Goal: Information Seeking & Learning: Find specific fact

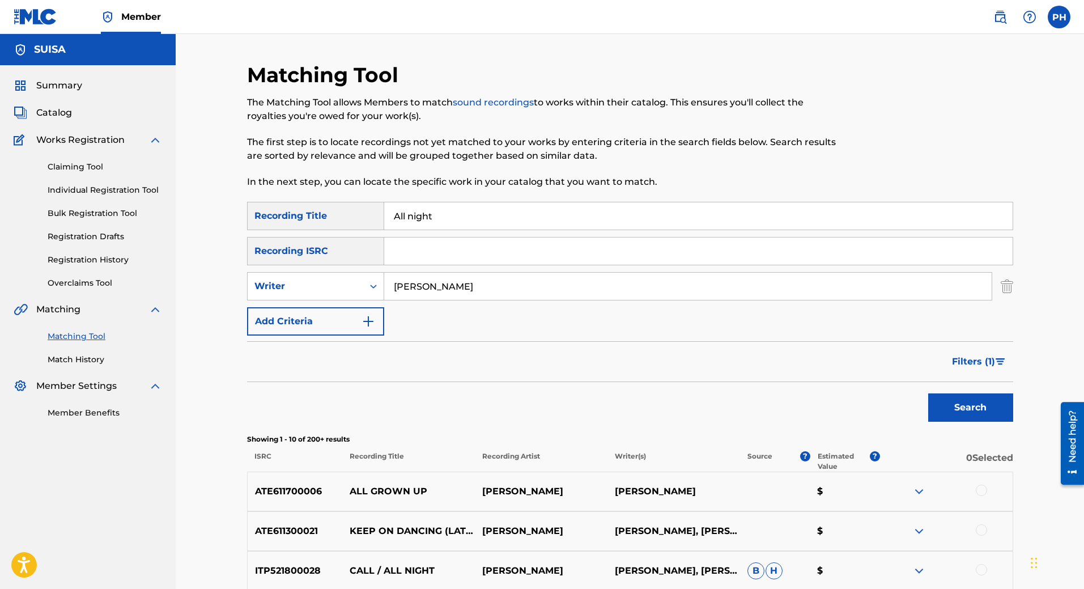
click at [71, 285] on link "Overclaims Tool" at bounding box center [105, 283] width 114 height 12
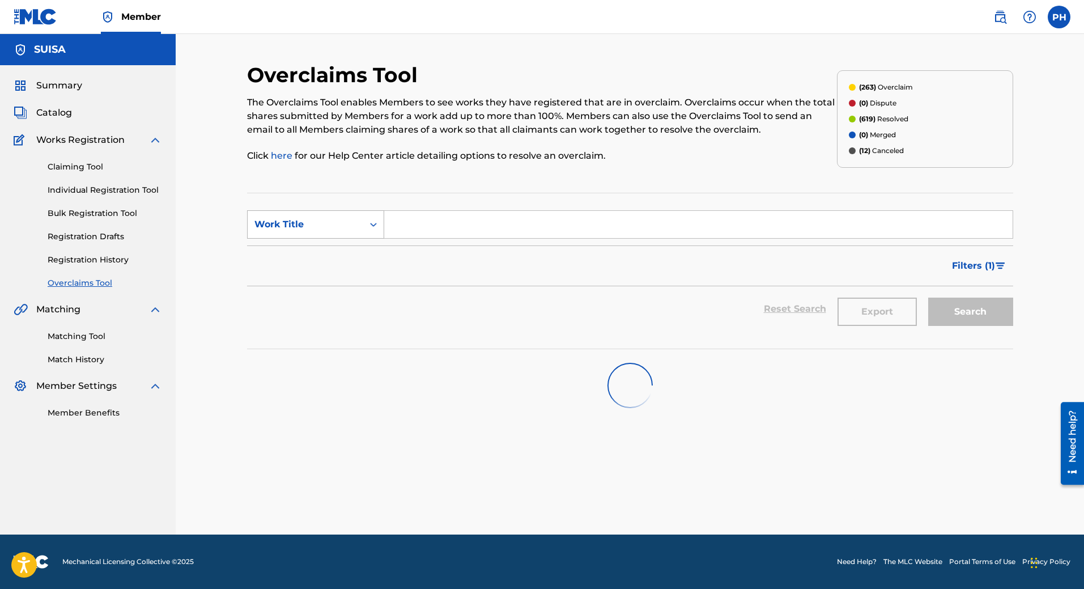
click at [277, 231] on div "Work Title" at bounding box center [305, 225] width 102 height 14
click at [277, 248] on div "MLC Song Code" at bounding box center [316, 253] width 136 height 28
click at [432, 227] on input "Search Form" at bounding box center [698, 224] width 628 height 27
paste input "TA94Z7"
type input "TA94Z7"
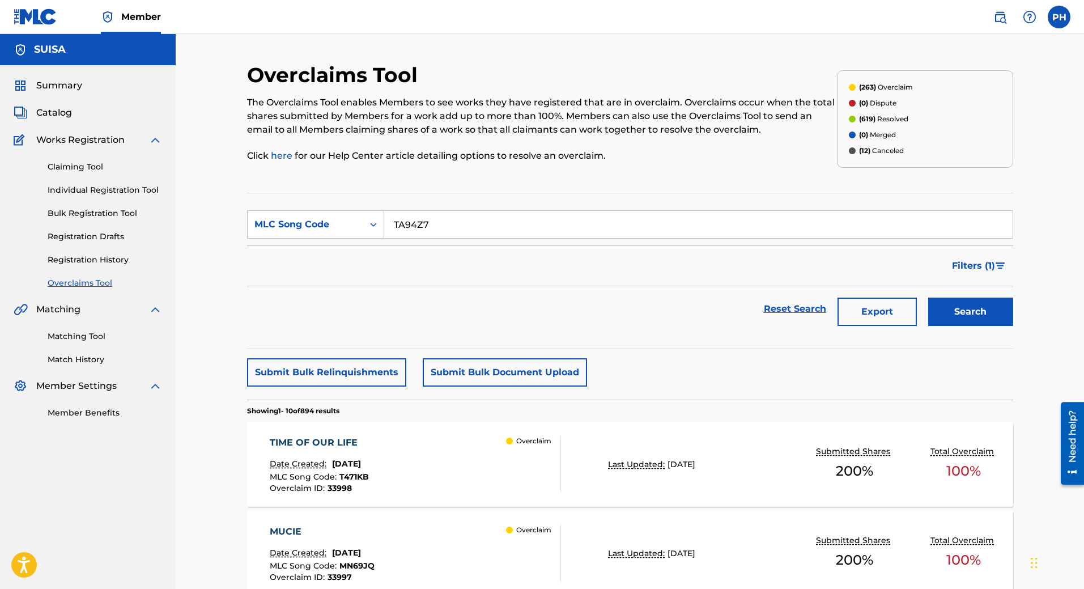
click at [979, 260] on span "Filters ( 1 )" at bounding box center [973, 266] width 43 height 14
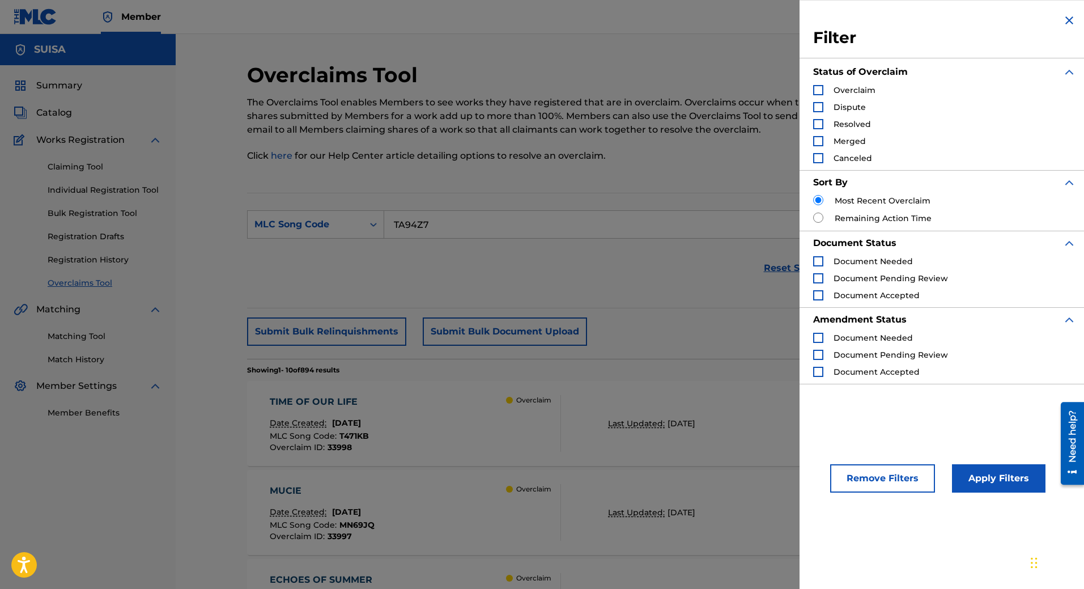
click at [822, 125] on div "Search Form" at bounding box center [818, 124] width 10 height 10
click at [991, 484] on button "Apply Filters" at bounding box center [998, 478] width 93 height 28
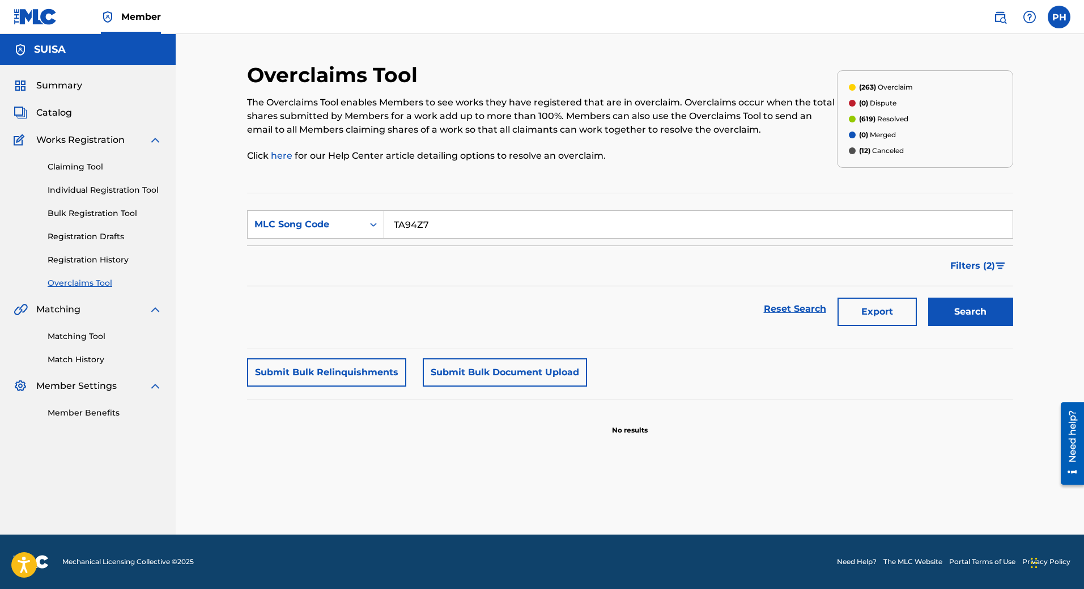
click at [460, 226] on input "TA94Z7" at bounding box center [698, 224] width 628 height 27
click at [995, 273] on button "Filters ( 2 )" at bounding box center [978, 266] width 70 height 28
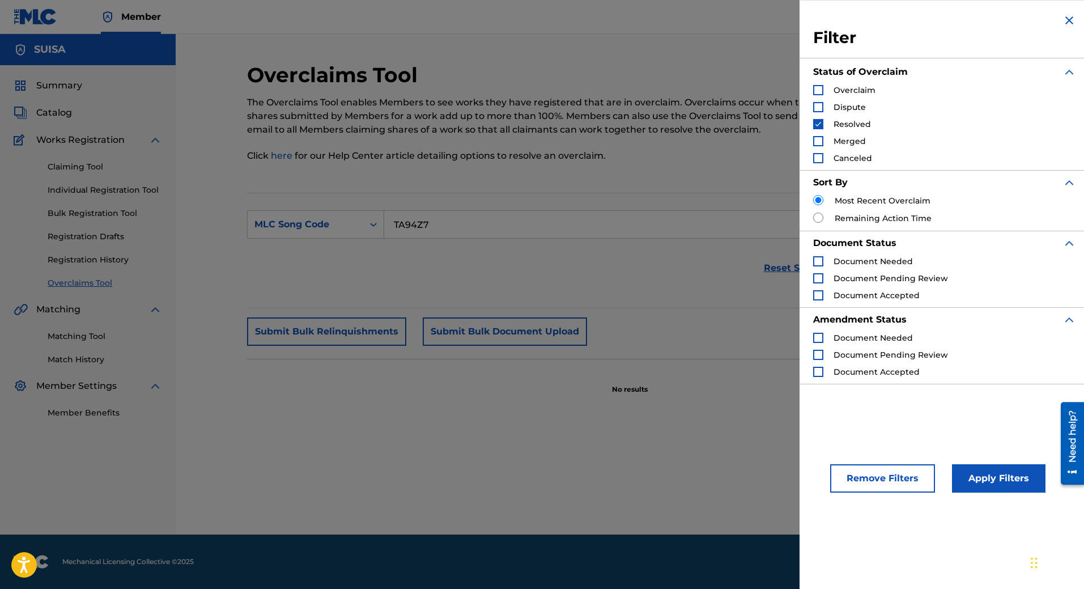
click at [813, 194] on div "Filter Status of Overclaim Overclaim Dispute Resolved Merged Canceled Sort By M…" at bounding box center [944, 198] width 290 height 397
click at [816, 198] on input "Search Form" at bounding box center [818, 200] width 10 height 10
click at [818, 218] on input "Search Form" at bounding box center [818, 217] width 10 height 10
radio input "true"
click at [817, 197] on input "Search Form" at bounding box center [818, 200] width 10 height 10
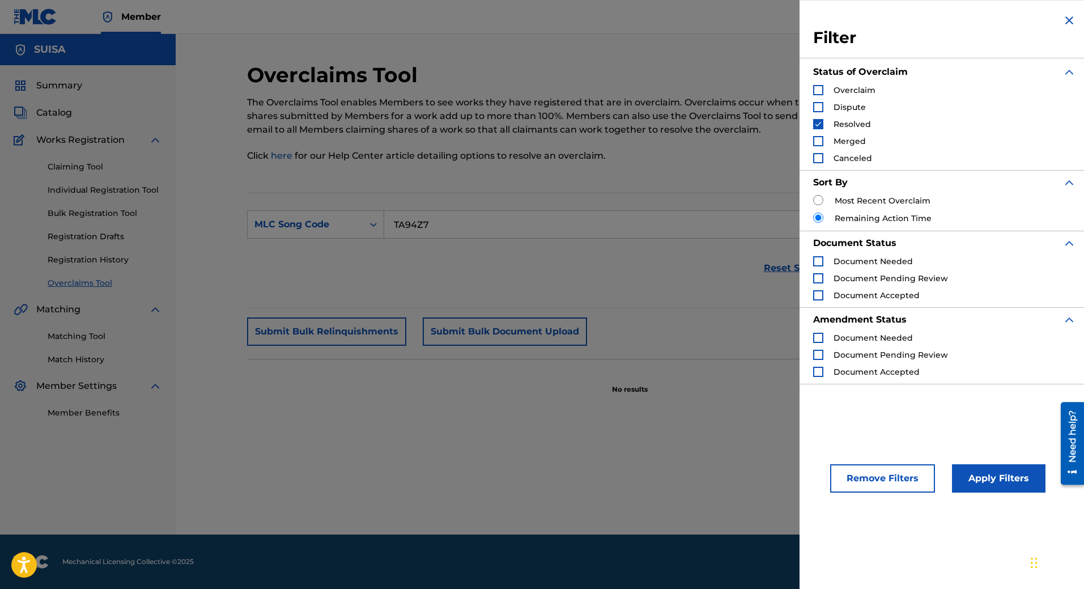
radio input "true"
click at [824, 146] on div "Merged" at bounding box center [839, 140] width 53 height 11
click at [823, 146] on div "Merged" at bounding box center [839, 140] width 53 height 11
click at [819, 137] on div "Search Form" at bounding box center [818, 141] width 10 height 10
click at [816, 161] on div "Search Form" at bounding box center [818, 158] width 10 height 10
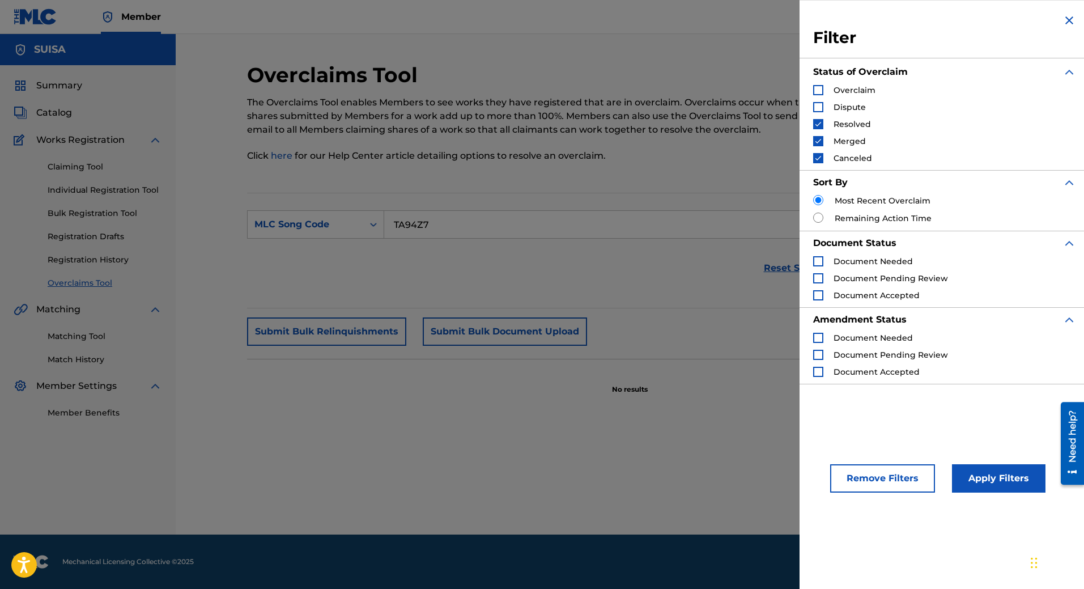
click at [983, 471] on button "Apply Filters" at bounding box center [998, 478] width 93 height 28
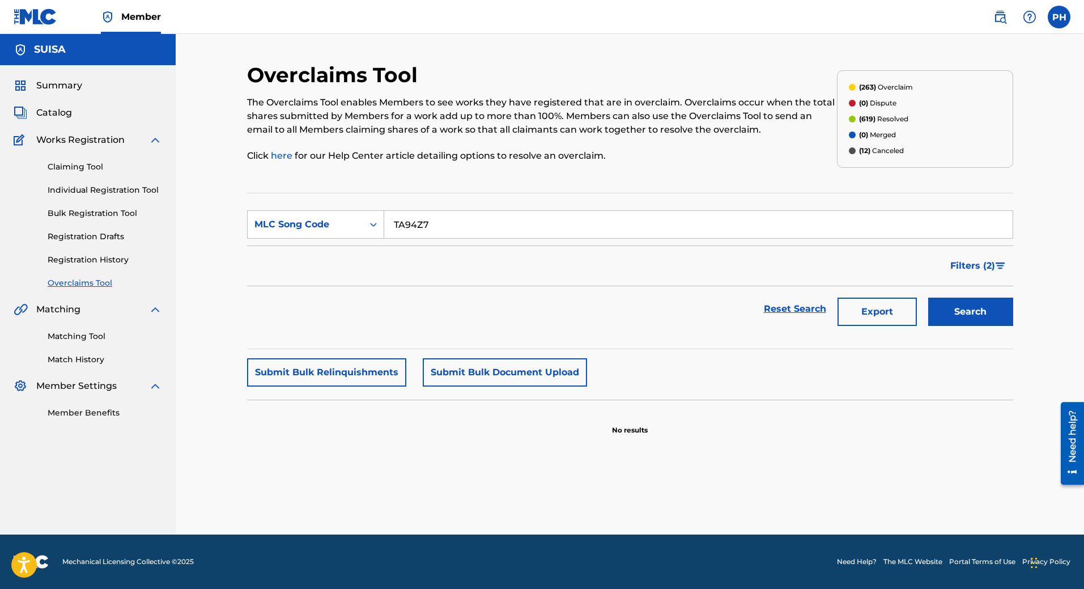
click at [962, 267] on span "Filters ( 2 )" at bounding box center [972, 266] width 45 height 14
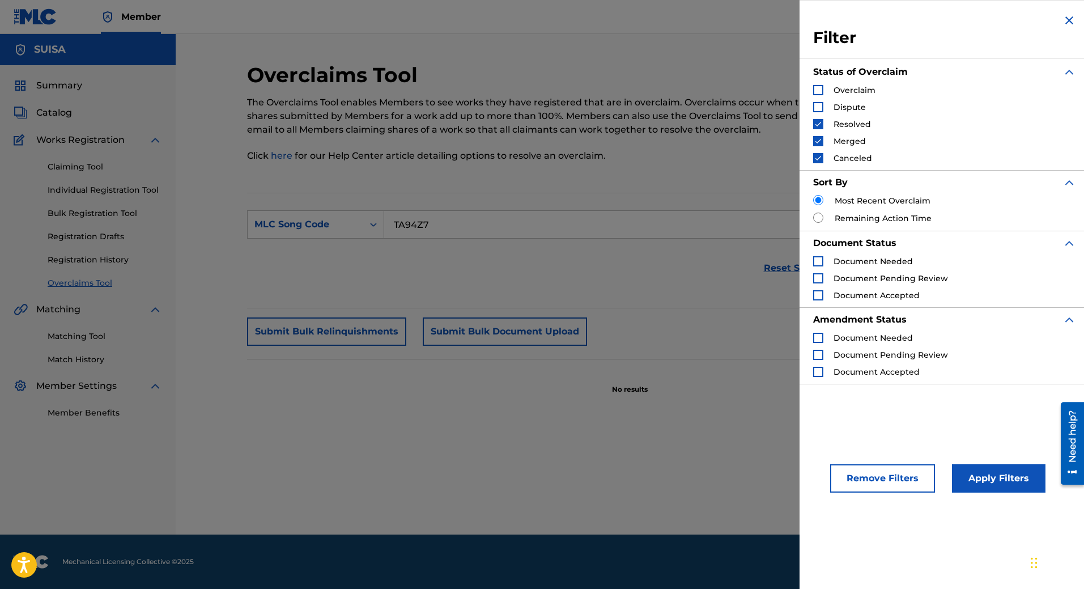
click at [816, 139] on img "Search Form" at bounding box center [818, 141] width 8 height 8
click at [819, 118] on div "Resolved" at bounding box center [842, 123] width 58 height 11
click at [814, 105] on div "Search Form" at bounding box center [818, 107] width 10 height 10
click at [816, 125] on img "Search Form" at bounding box center [818, 124] width 8 height 8
click at [818, 160] on img "Search Form" at bounding box center [818, 158] width 8 height 8
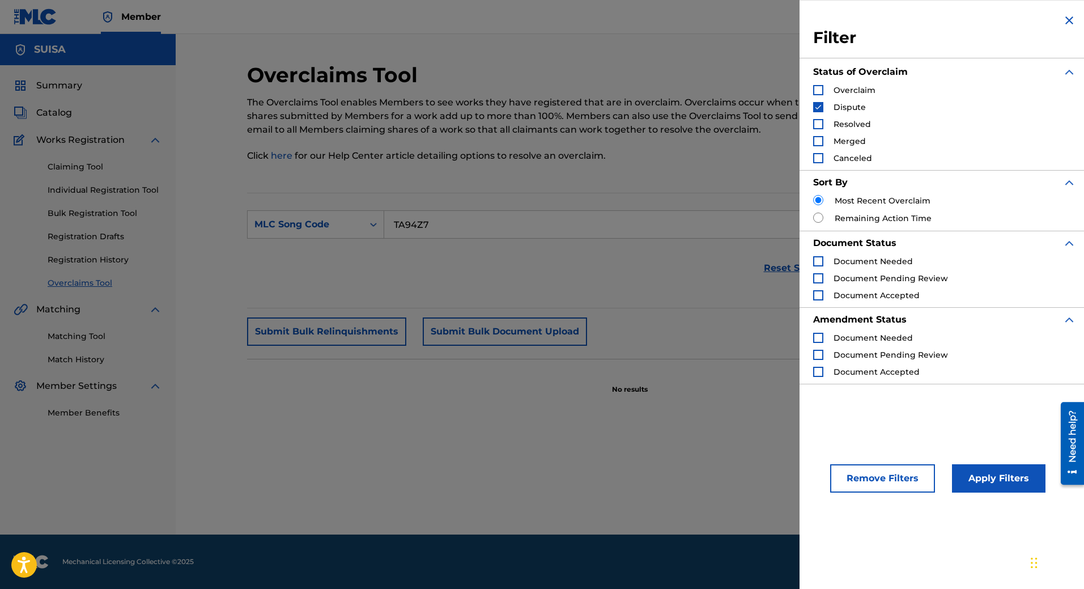
click at [972, 465] on button "Apply Filters" at bounding box center [998, 478] width 93 height 28
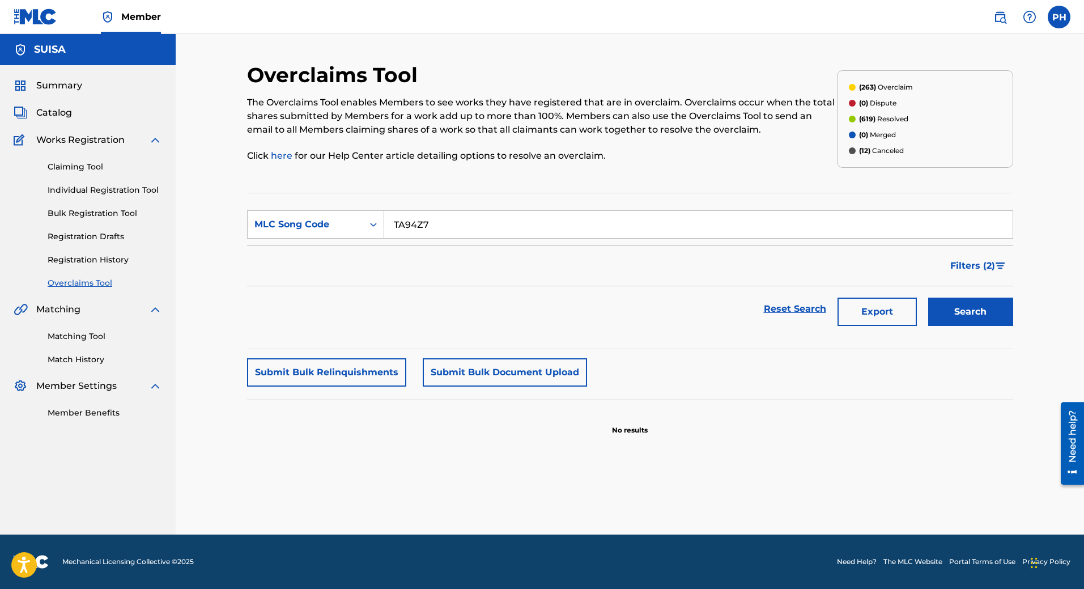
click at [960, 269] on span "Filters ( 2 )" at bounding box center [972, 266] width 45 height 14
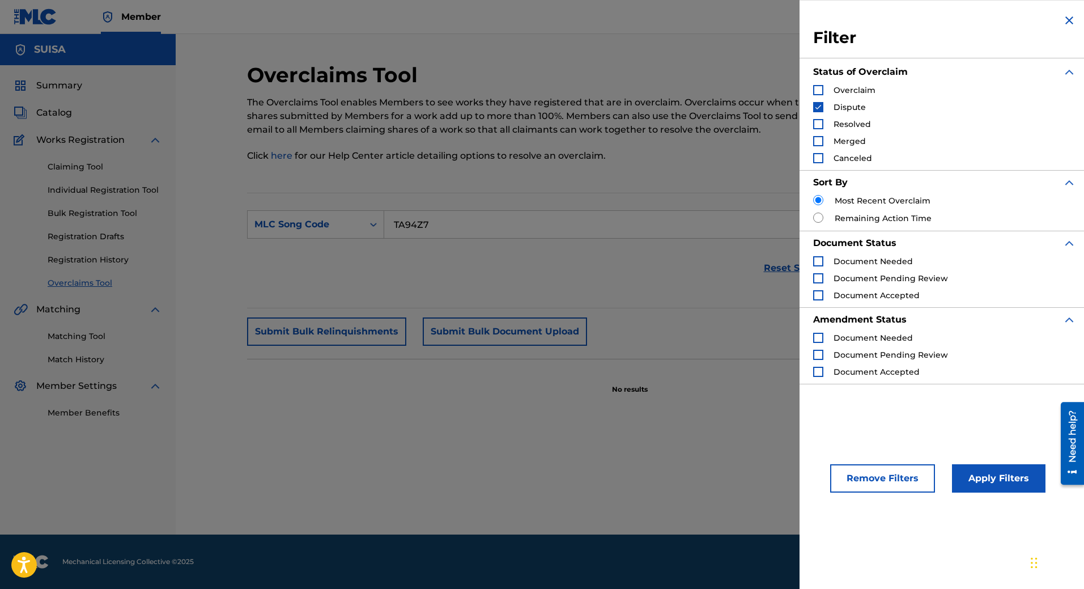
click at [822, 124] on div "Search Form" at bounding box center [818, 124] width 10 height 10
click at [819, 109] on img "Search Form" at bounding box center [818, 107] width 8 height 8
click at [982, 475] on button "Apply Filters" at bounding box center [998, 478] width 93 height 28
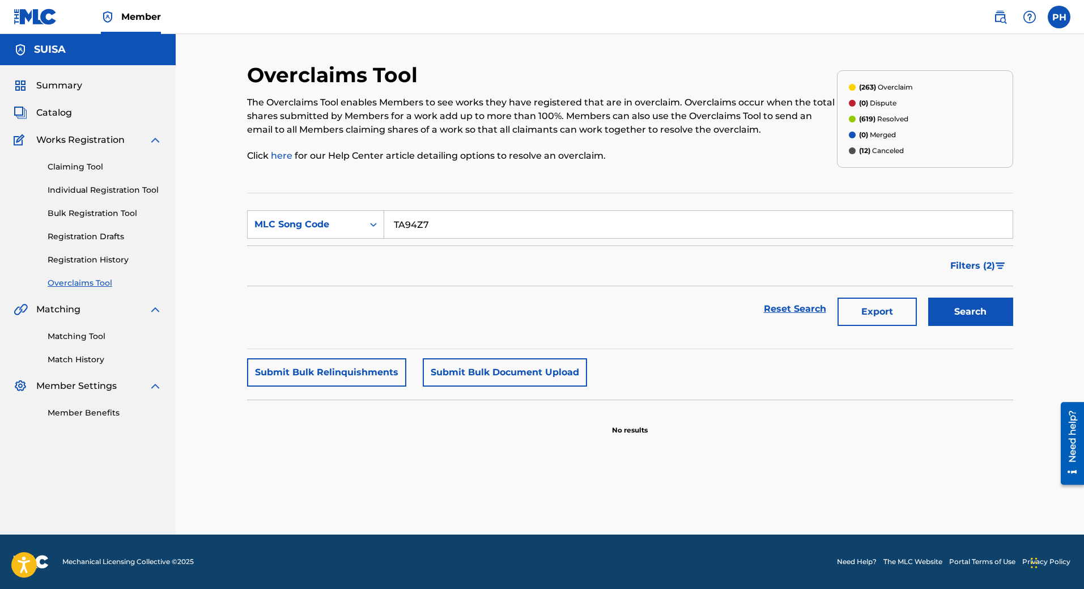
click at [960, 267] on span "Filters ( 2 )" at bounding box center [972, 266] width 45 height 14
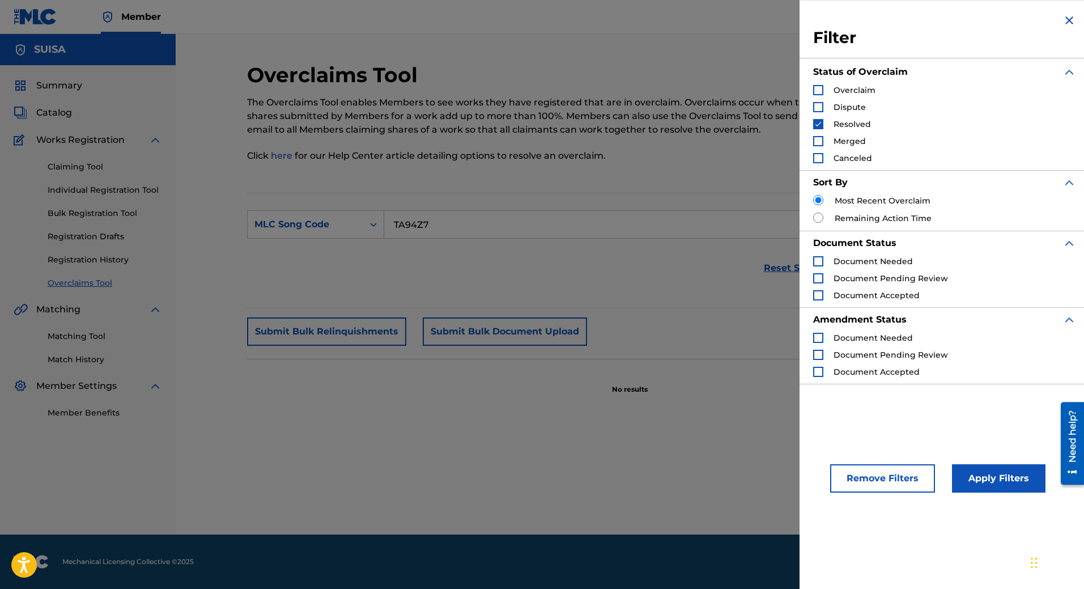
click at [814, 91] on div "Search Form" at bounding box center [818, 90] width 10 height 10
click at [820, 123] on img "Search Form" at bounding box center [818, 124] width 8 height 8
click at [729, 133] on p "The Overclaims Tool enables Members to see works they have registered that are …" at bounding box center [542, 116] width 590 height 41
click at [979, 486] on button "Apply Filters" at bounding box center [998, 478] width 93 height 28
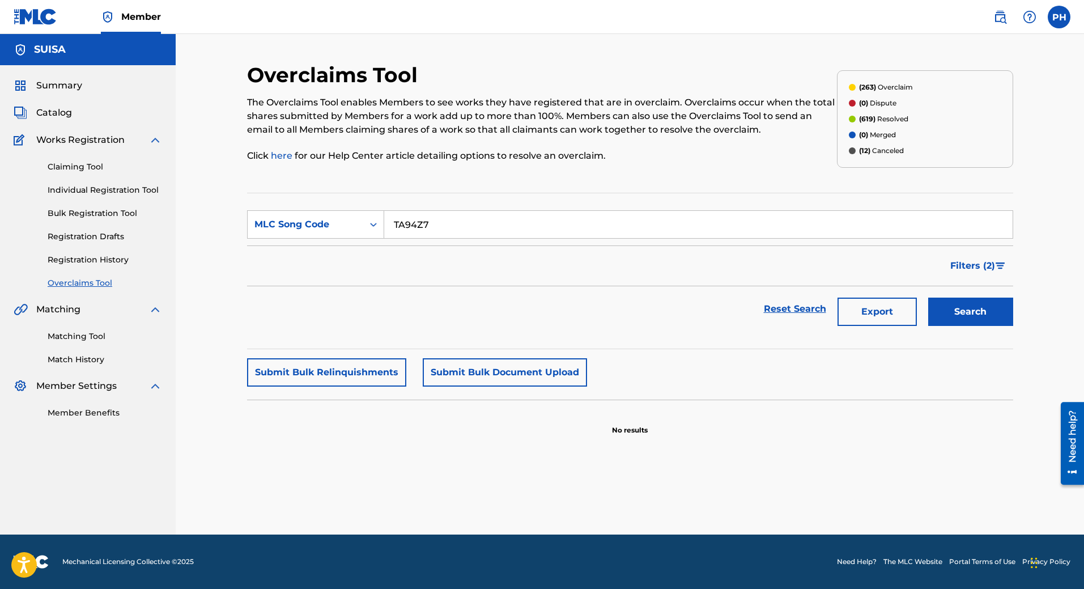
click at [896, 88] on p "(263) Overclaim" at bounding box center [886, 87] width 54 height 10
drag, startPoint x: 509, startPoint y: 226, endPoint x: 368, endPoint y: 228, distance: 140.5
click at [368, 228] on div "SearchWithCriteria72348e9b-3faa-487b-8bc8-6f1ca2de1799 MLC Song Code TA94Z7" at bounding box center [630, 224] width 766 height 28
click at [993, 266] on span "Filters ( 2 )" at bounding box center [972, 266] width 45 height 14
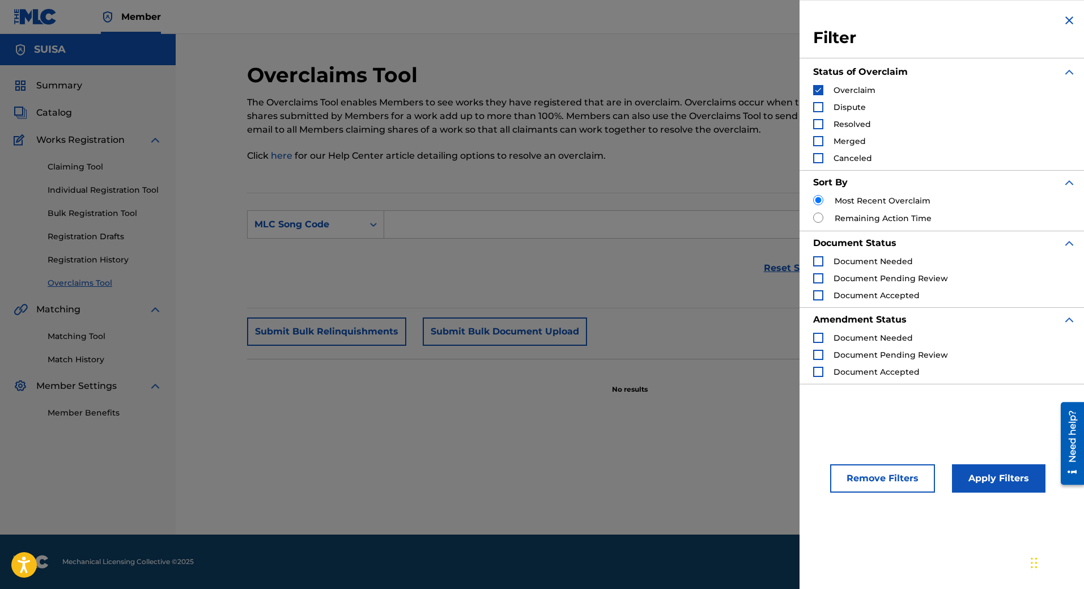
click at [712, 221] on input "Search Form" at bounding box center [698, 224] width 628 height 27
click at [1064, 24] on img "Search Form" at bounding box center [1069, 21] width 14 height 14
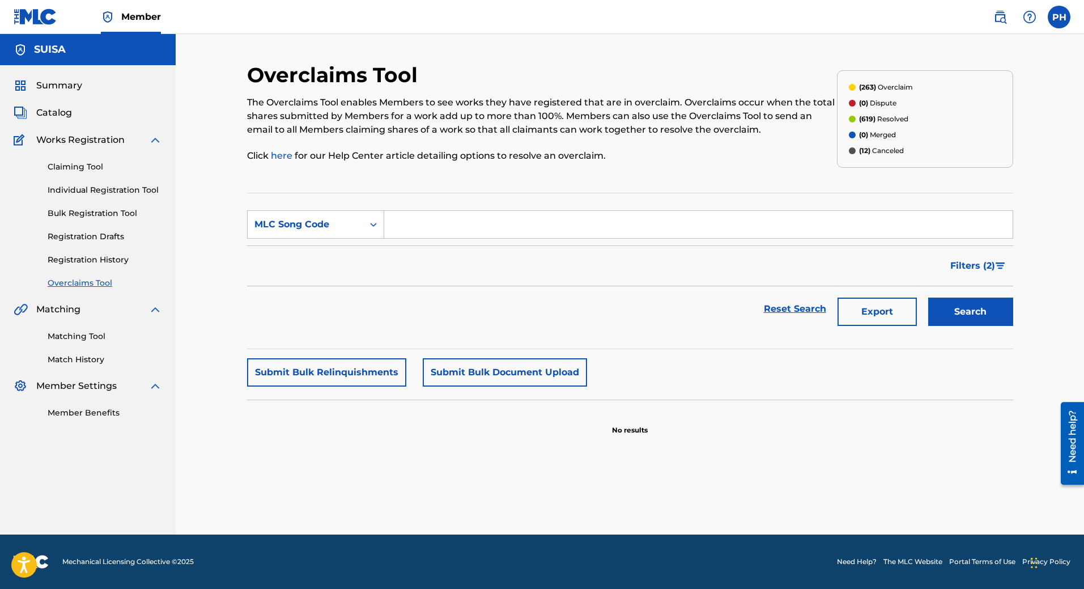
click at [958, 321] on button "Search" at bounding box center [970, 311] width 85 height 28
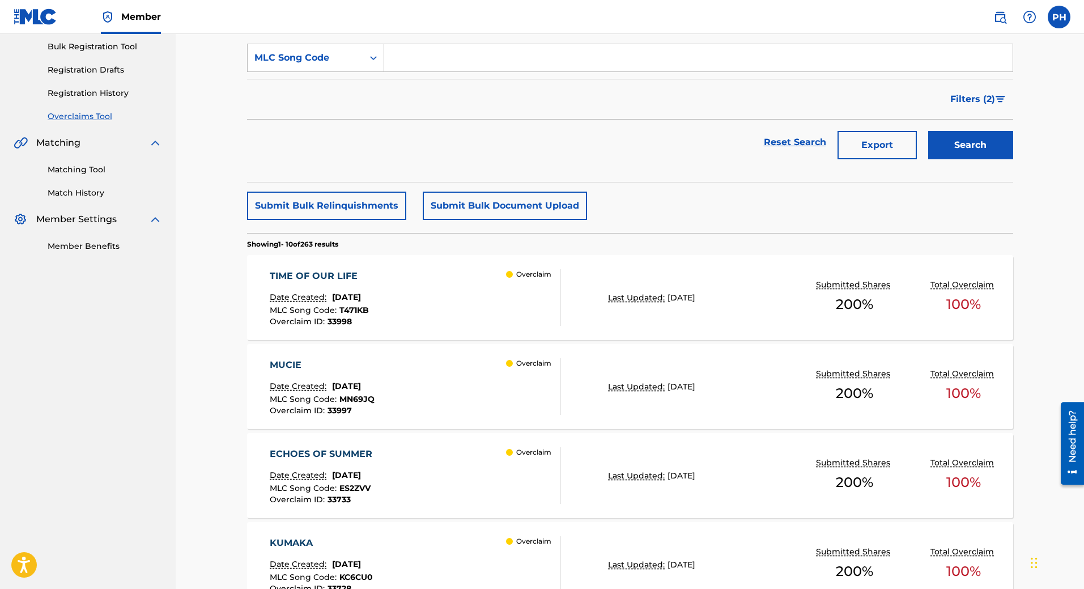
scroll to position [340, 0]
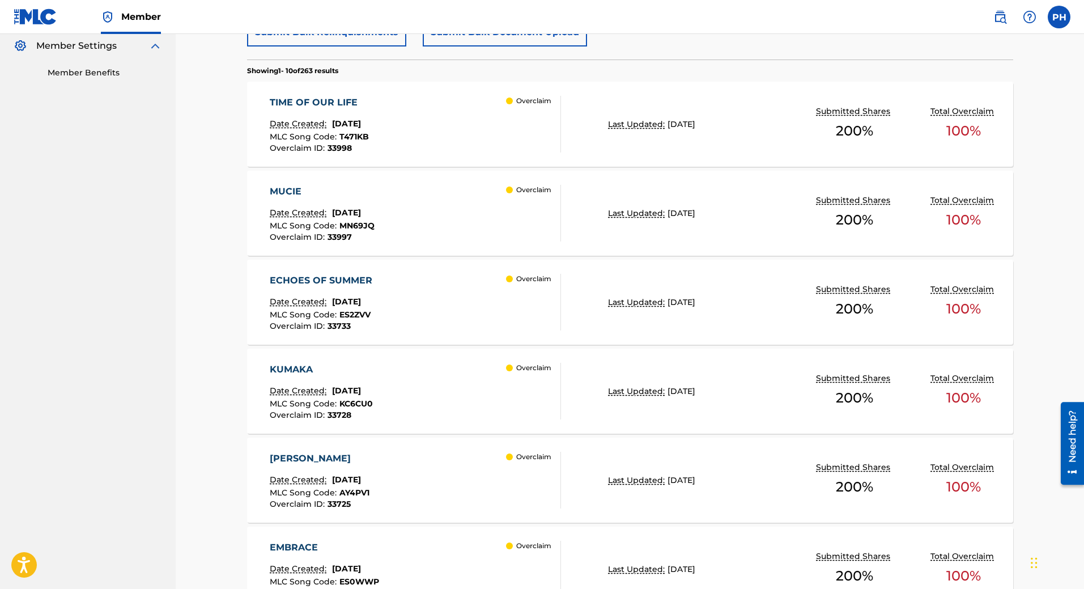
click at [513, 145] on div "Overclaim" at bounding box center [533, 124] width 54 height 57
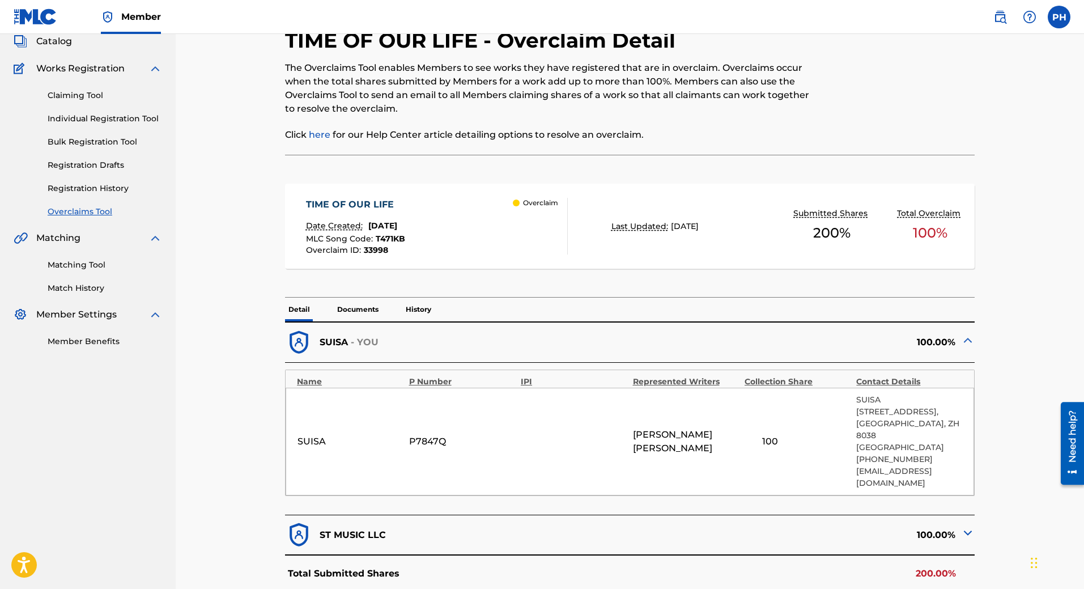
scroll to position [57, 0]
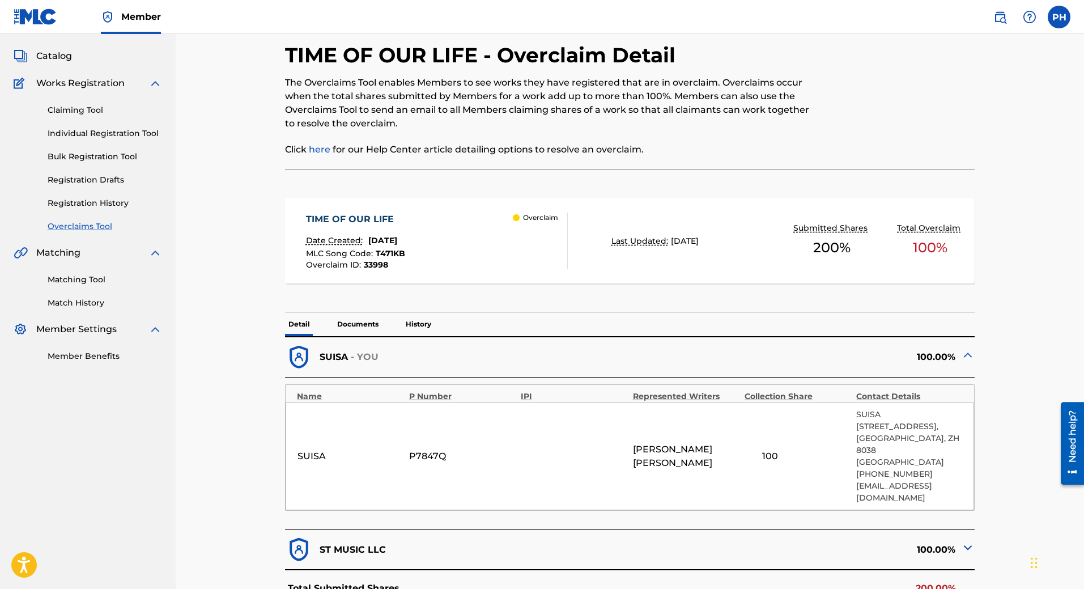
click at [105, 224] on link "Overclaims Tool" at bounding box center [105, 226] width 114 height 12
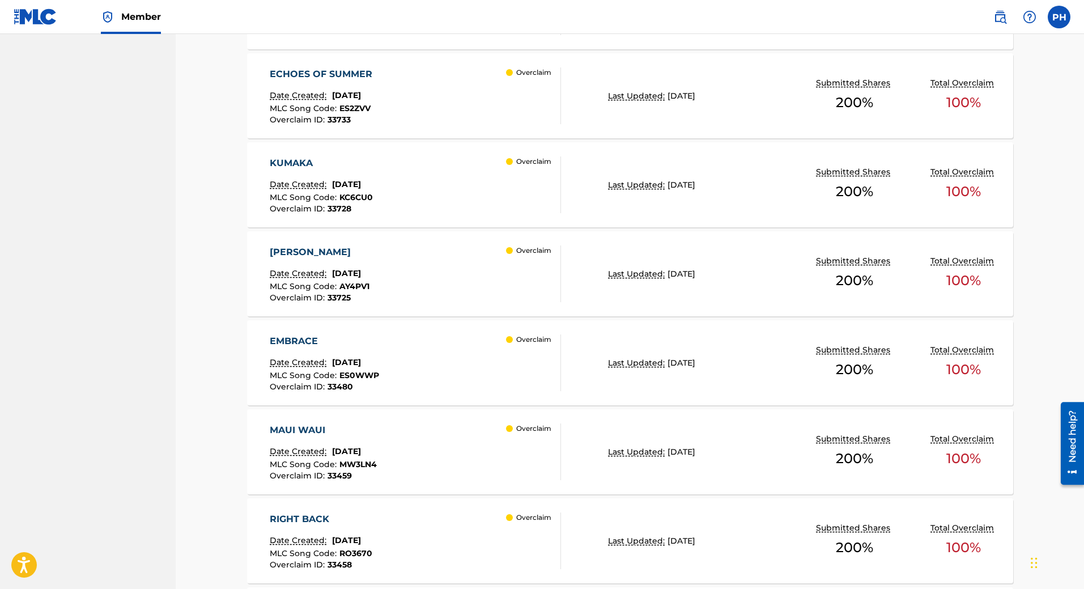
scroll to position [548, 0]
click at [470, 434] on div "MAUI WAUI Date Created: [DATE] MLC Song Code : MW3LN4 Overclaim ID : 33459 Over…" at bounding box center [415, 450] width 291 height 57
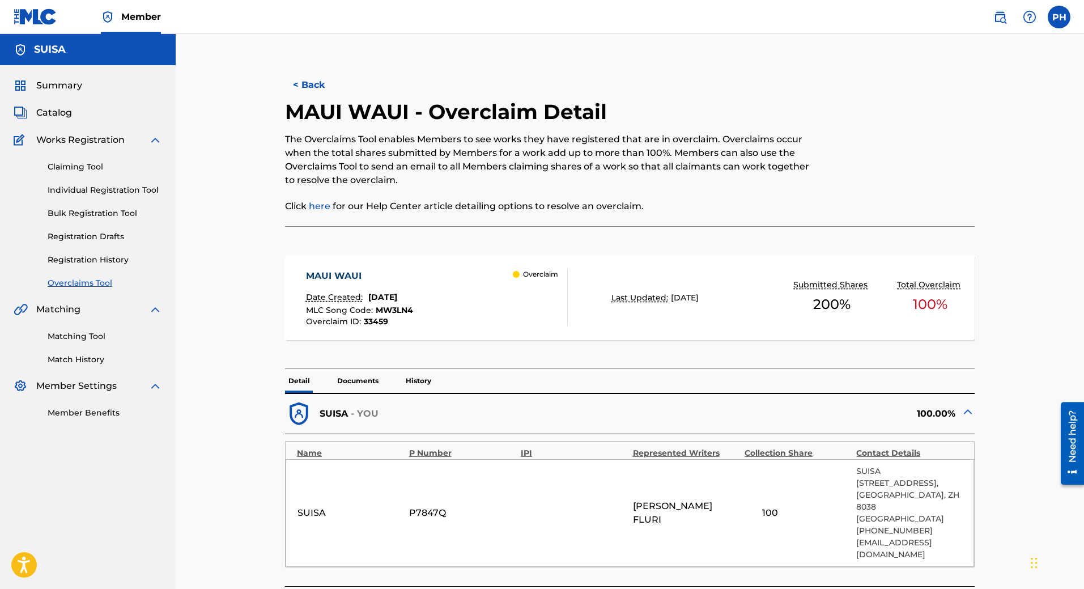
scroll to position [170, 0]
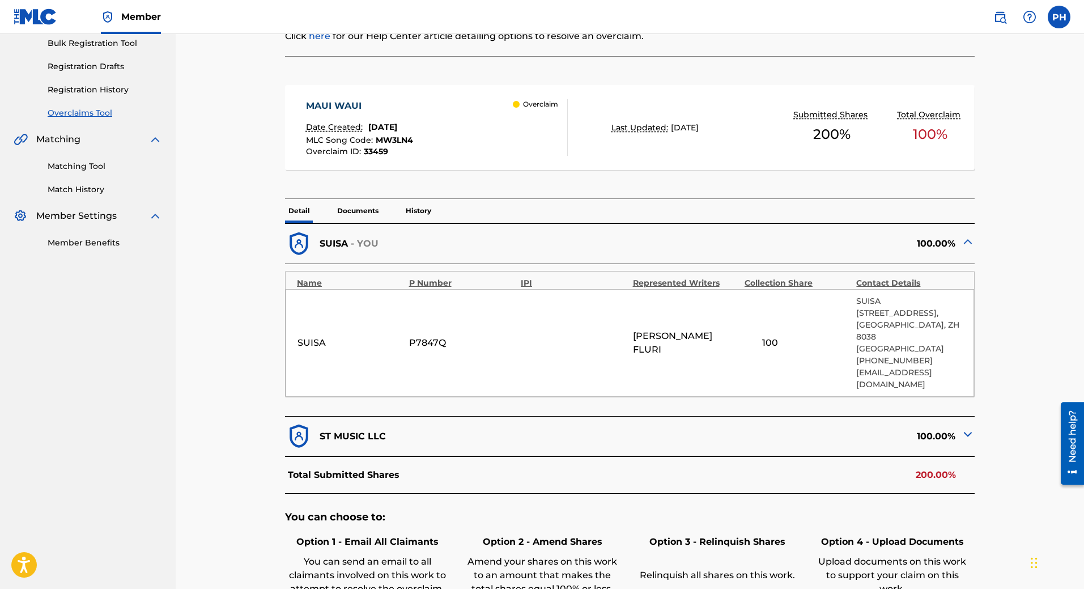
click at [468, 422] on div "ST MUSIC LLC" at bounding box center [457, 436] width 344 height 28
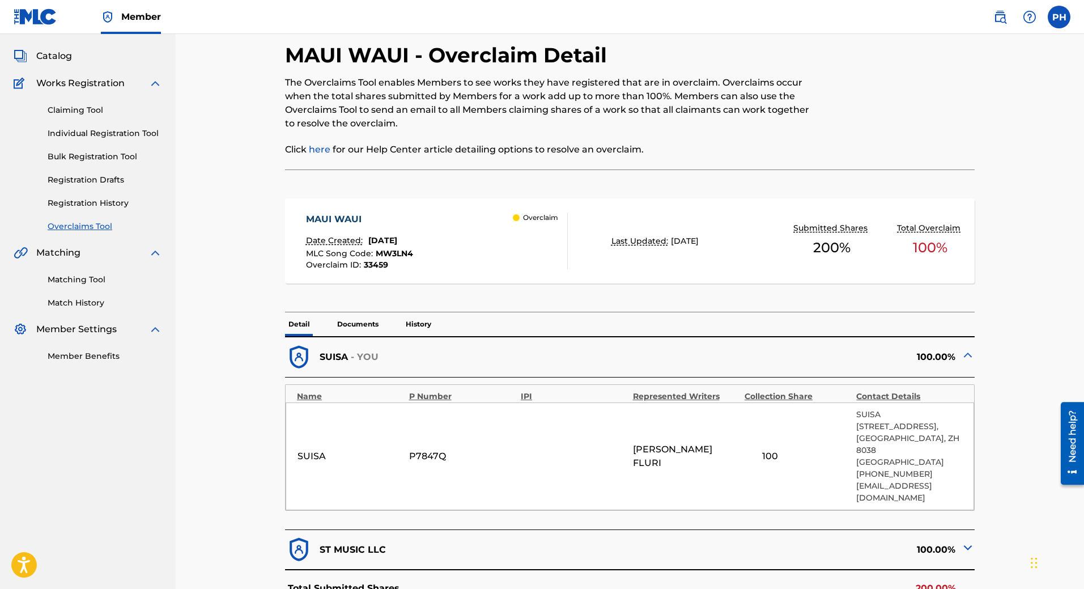
scroll to position [0, 0]
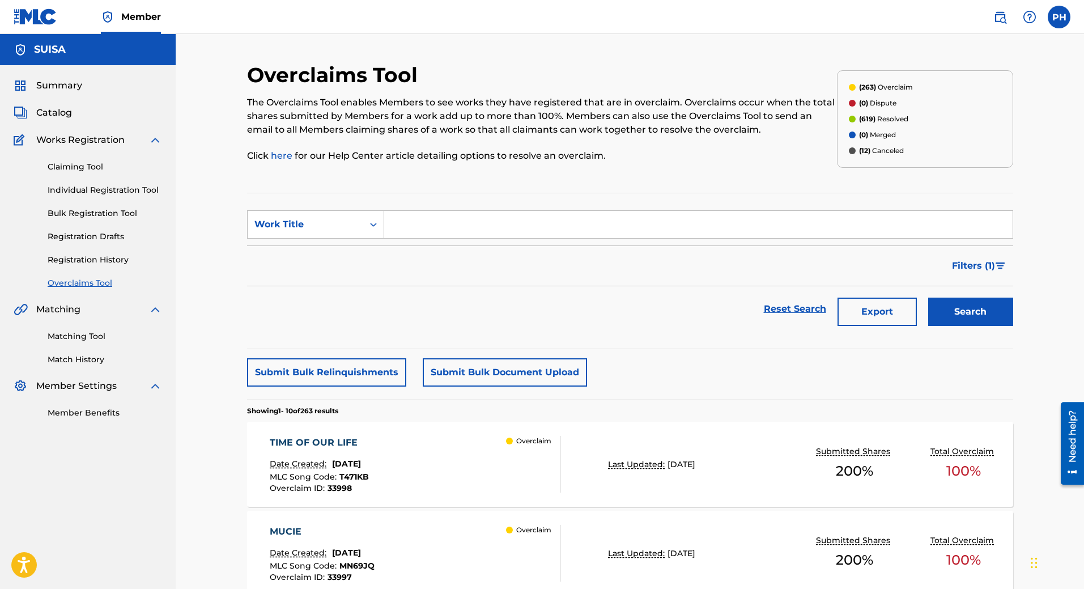
click at [66, 109] on span "Catalog" at bounding box center [54, 113] width 36 height 14
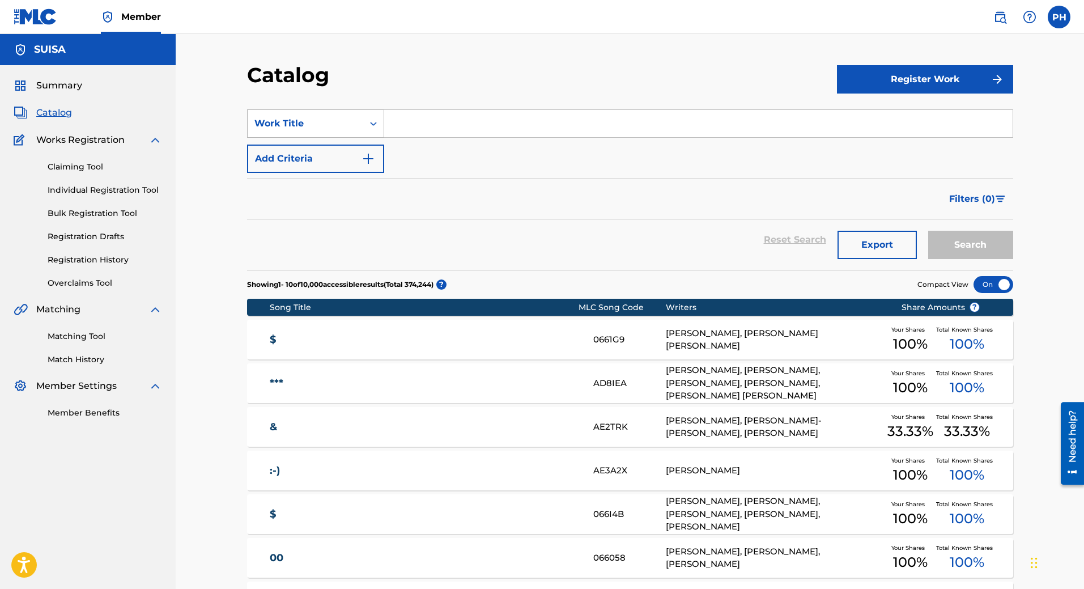
click at [356, 125] on div "Work Title" at bounding box center [305, 124] width 102 height 14
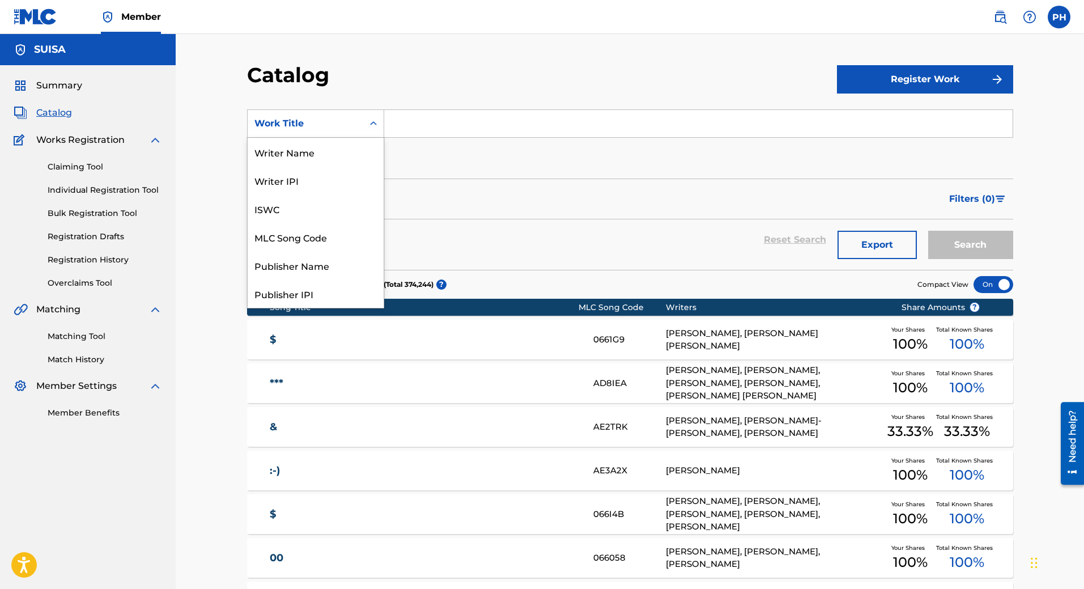
scroll to position [170, 0]
click at [487, 143] on div "SearchWithCriteriabc27f5d8-bf60-4a96-bce0-b5ec3dd6e9cb 12 results available. Us…" at bounding box center [630, 140] width 766 height 63
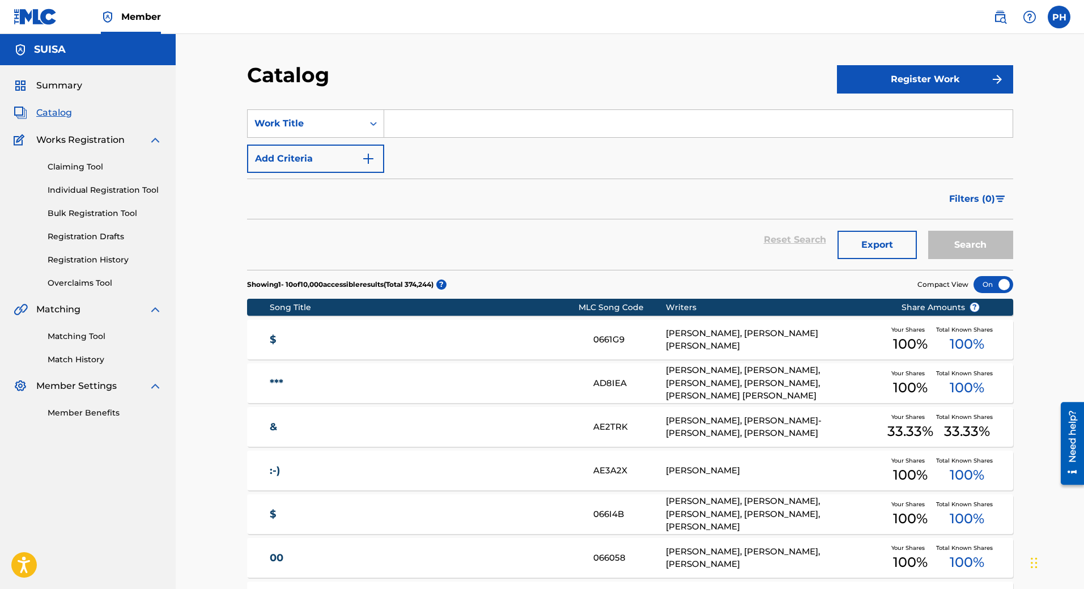
click at [450, 123] on input "Search Form" at bounding box center [698, 123] width 628 height 27
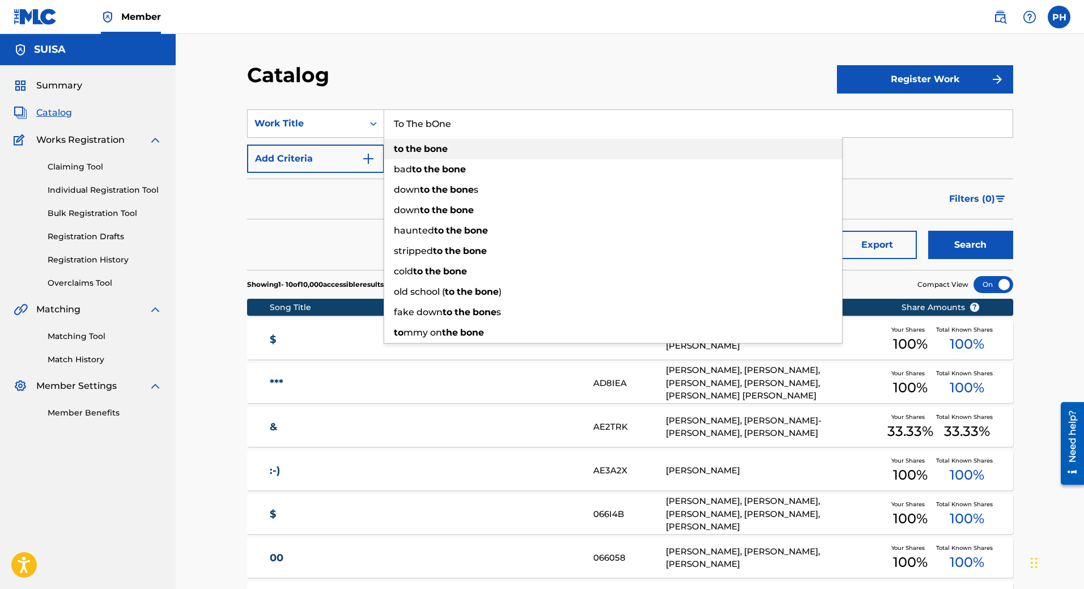
click at [446, 144] on strong "bone" at bounding box center [436, 148] width 24 height 11
type input "to the bone"
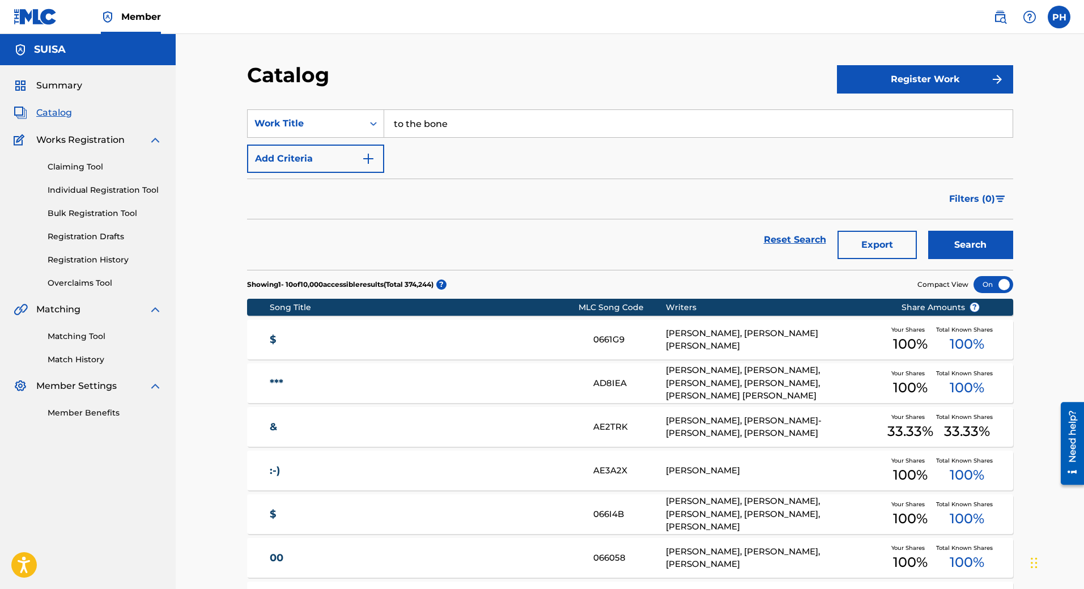
click at [966, 244] on button "Search" at bounding box center [970, 245] width 85 height 28
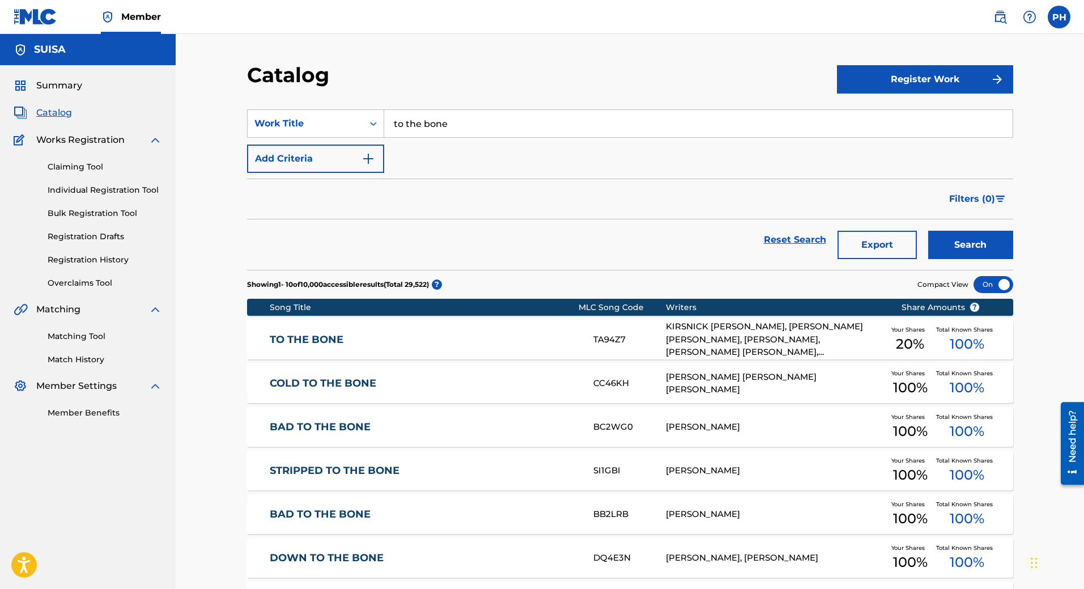
click at [478, 331] on div "TO THE BONE TA94Z7 KIRSNICK [PERSON_NAME], [PERSON_NAME] [PERSON_NAME], [PERSON…" at bounding box center [630, 340] width 766 height 40
